Goal: Task Accomplishment & Management: Complete application form

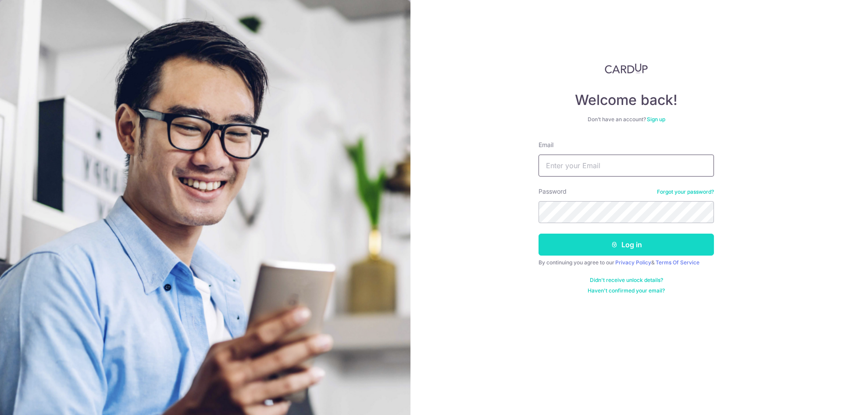
type input "marcusschua7296@gmail.com"
click at [619, 248] on button "Log in" at bounding box center [627, 244] width 176 height 22
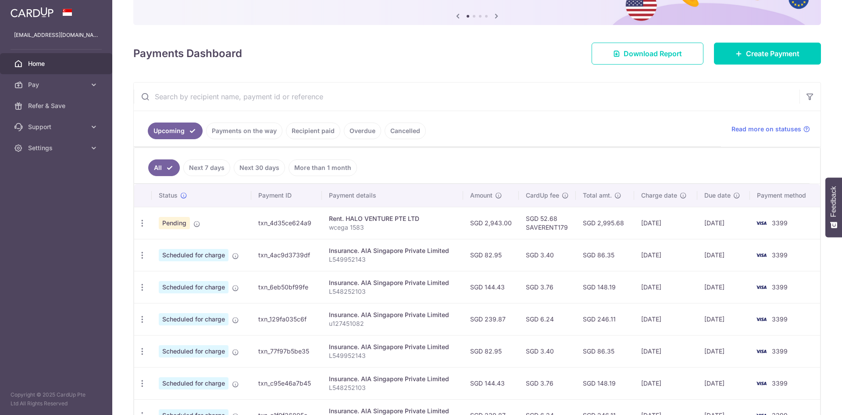
scroll to position [88, 0]
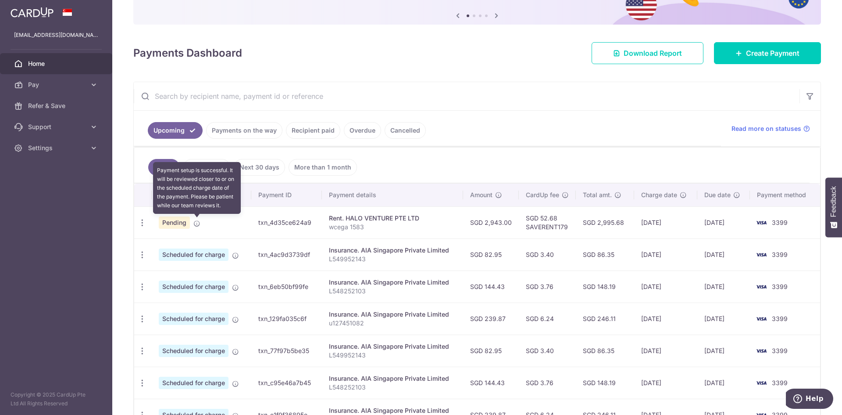
click at [197, 221] on icon at bounding box center [197, 223] width 7 height 7
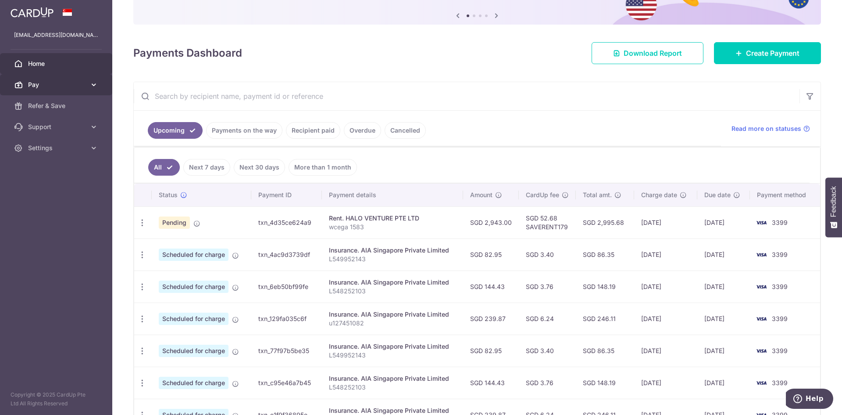
click at [87, 86] on link "Pay" at bounding box center [56, 84] width 112 height 21
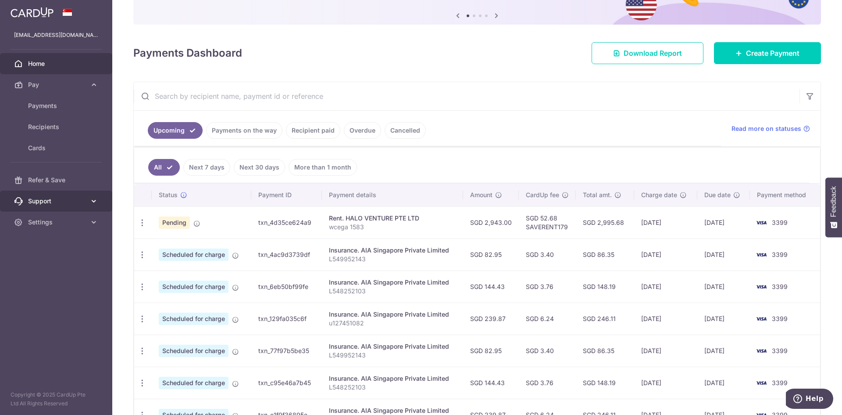
click at [75, 206] on link "Support" at bounding box center [56, 200] width 112 height 21
click at [179, 226] on span "Pending" at bounding box center [174, 222] width 31 height 12
click at [141, 226] on icon "button" at bounding box center [142, 222] width 9 height 9
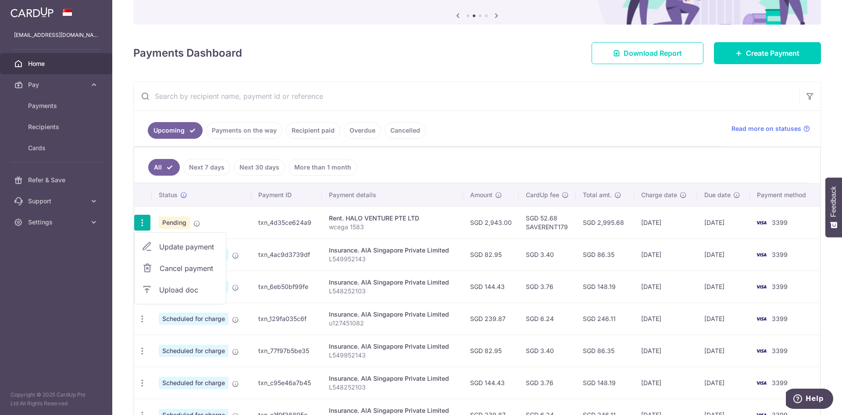
click at [194, 288] on span "Upload doc" at bounding box center [189, 289] width 60 height 11
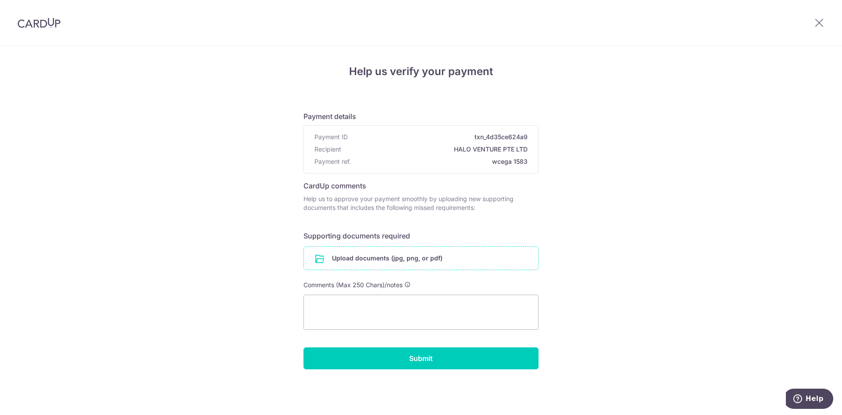
click at [389, 261] on input "file" at bounding box center [421, 258] width 234 height 23
click at [403, 301] on textarea at bounding box center [421, 311] width 235 height 35
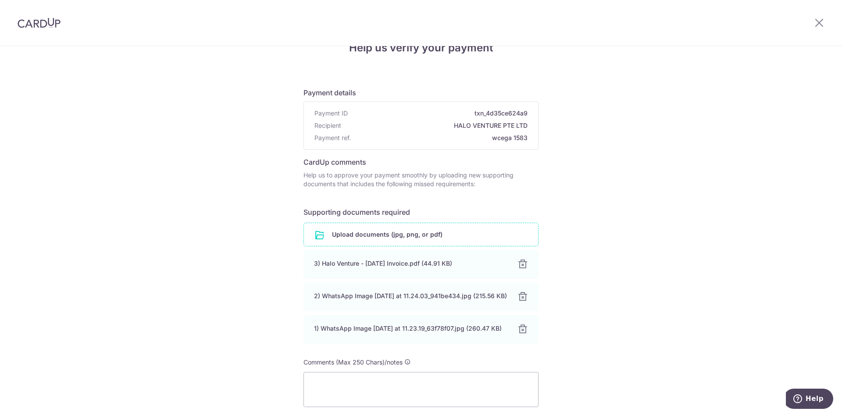
scroll to position [44, 0]
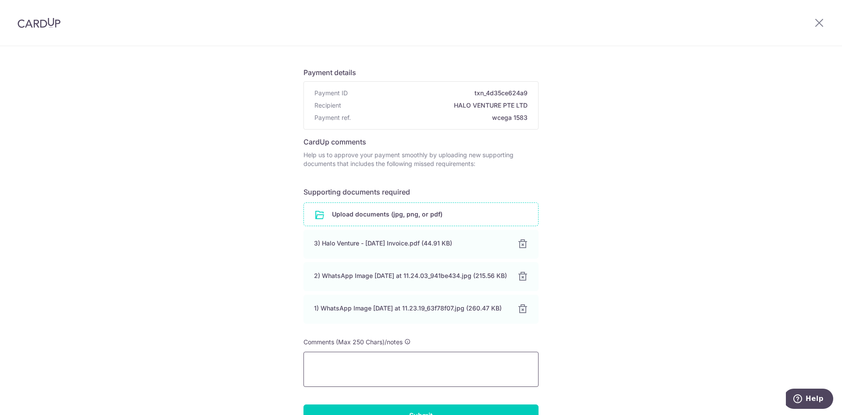
click at [362, 366] on textarea at bounding box center [421, 368] width 235 height 35
click at [373, 376] on textarea "[PERSON_NAME] is a sole propropiter" at bounding box center [421, 368] width 235 height 35
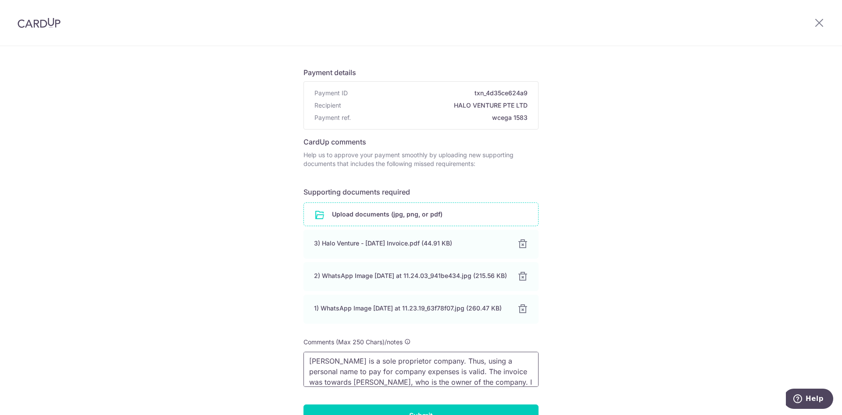
scroll to position [12, 0]
type textarea "[PERSON_NAME] is a sole proprietor company. Thus, using a personal name to pay …"
click at [620, 362] on div "Help us verify your payment Payment details Payment ID txn_4d35ce624a9 Recipien…" at bounding box center [421, 234] width 842 height 465
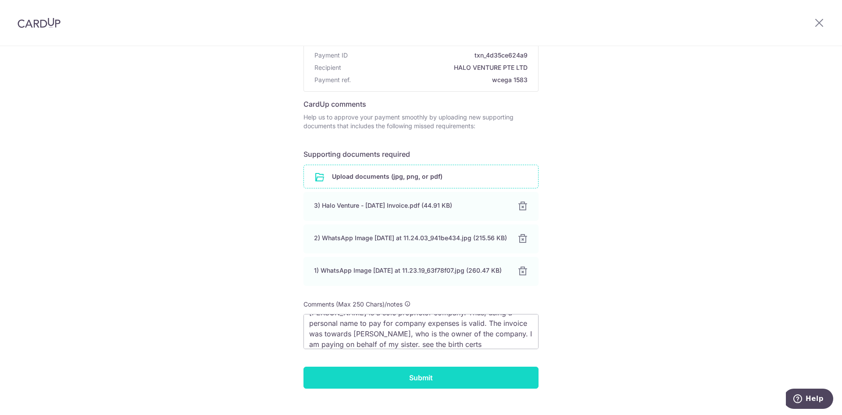
scroll to position [105, 0]
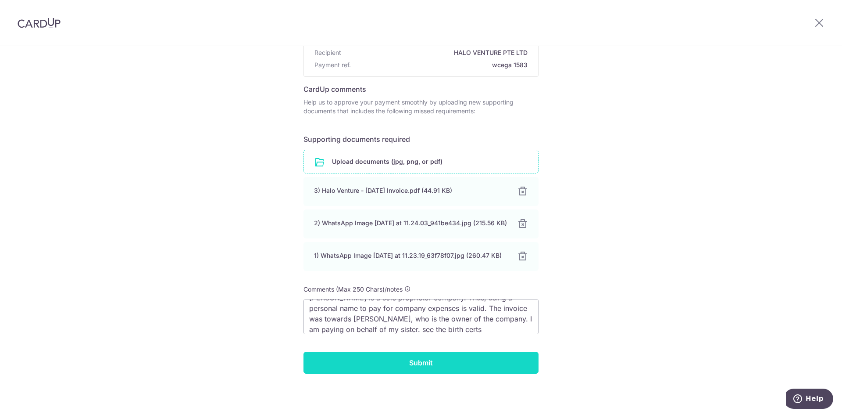
click at [462, 360] on input "Submit" at bounding box center [421, 362] width 235 height 22
